Goal: Find contact information: Find contact information

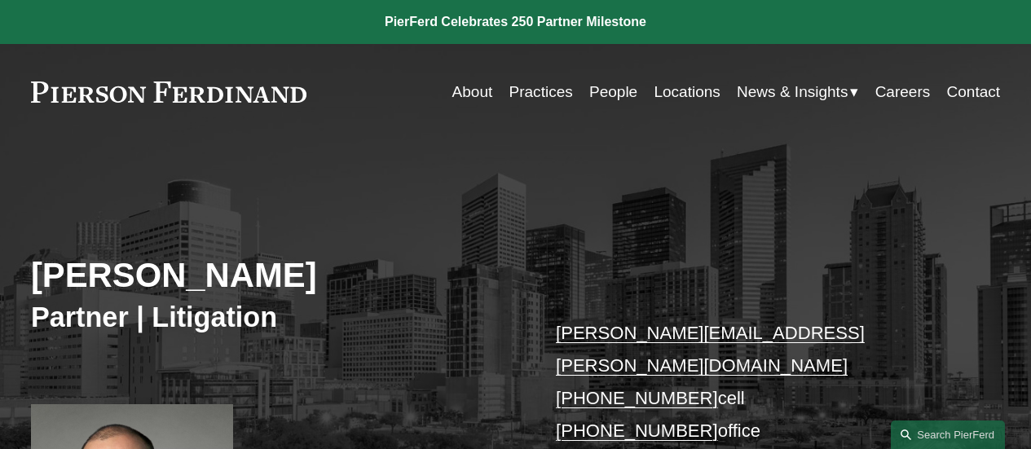
click at [400, 179] on div "[PERSON_NAME] Partner | Litigation [PERSON_NAME][EMAIL_ADDRESS][PERSON_NAME][DO…" at bounding box center [515, 393] width 1031 height 444
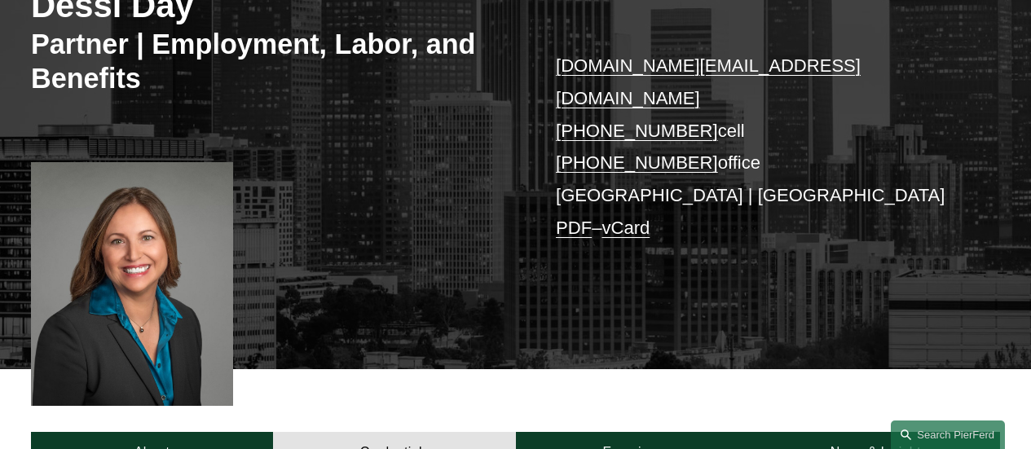
scroll to position [274, 0]
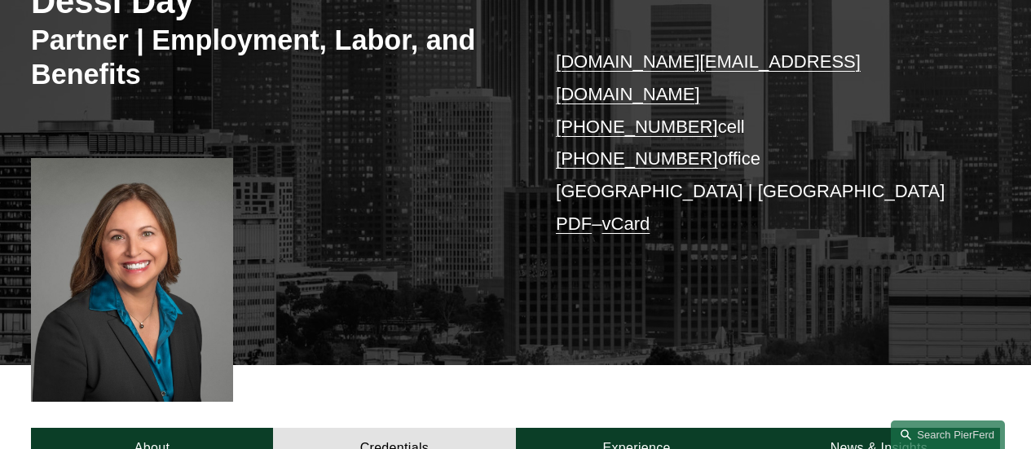
click at [632, 294] on div "Dessi Day Partner | Employment, Labor, and Benefits dessi.day@pierferd.com +1.6…" at bounding box center [515, 130] width 1031 height 467
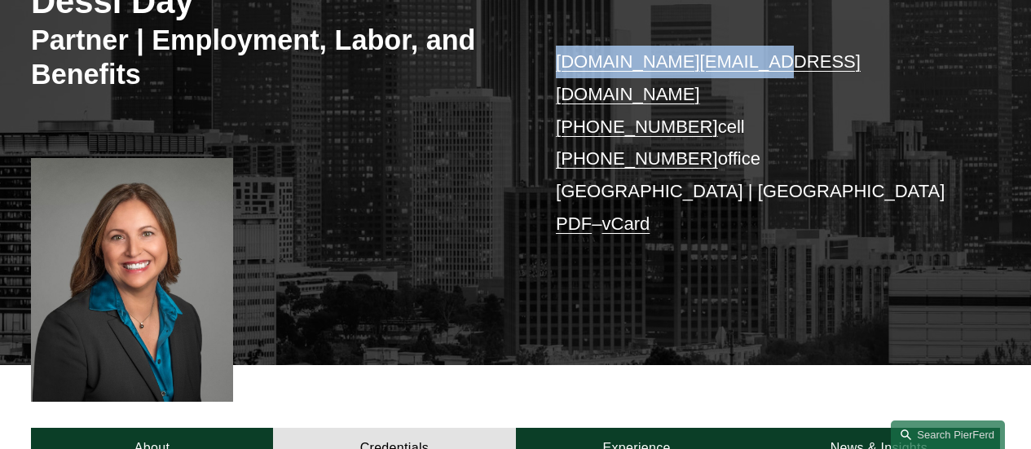
drag, startPoint x: 757, startPoint y: 56, endPoint x: 553, endPoint y: 59, distance: 204.7
click at [553, 59] on div "Dessi Day Partner | Employment, Labor, and Benefits dessi.day@pierferd.com +1.6…" at bounding box center [515, 130] width 1031 height 467
copy link "dessi.day@pierferd.com"
